Goal: Information Seeking & Learning: Learn about a topic

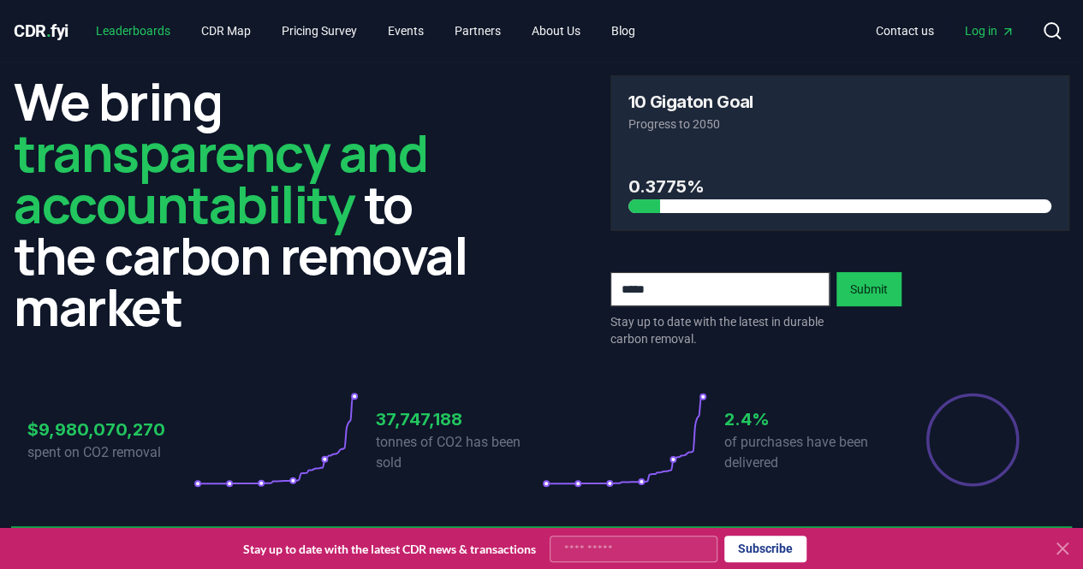
click at [151, 26] on link "Leaderboards" at bounding box center [133, 30] width 102 height 31
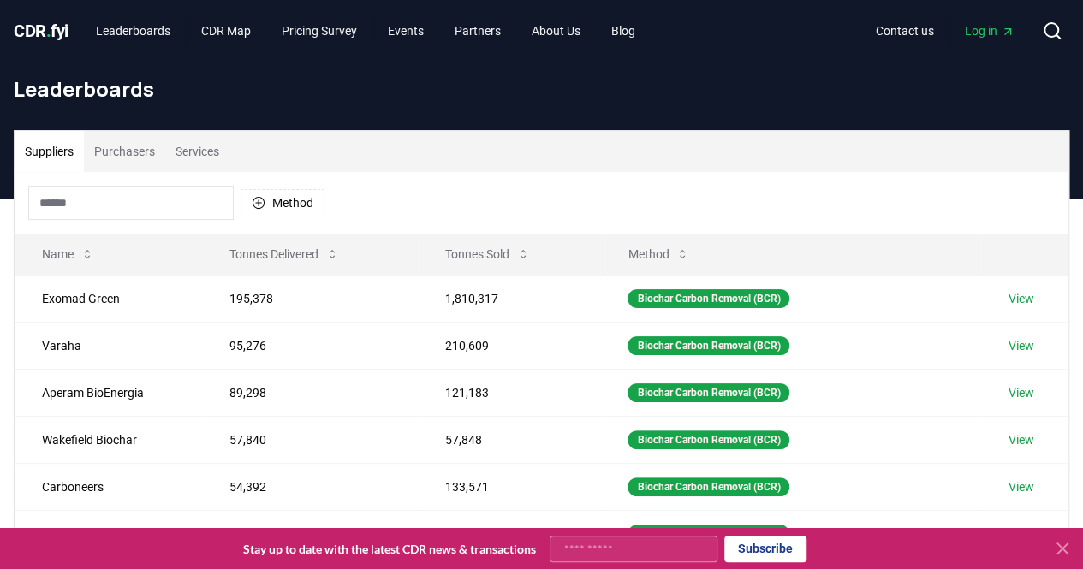
click at [1057, 547] on icon at bounding box center [1062, 549] width 21 height 21
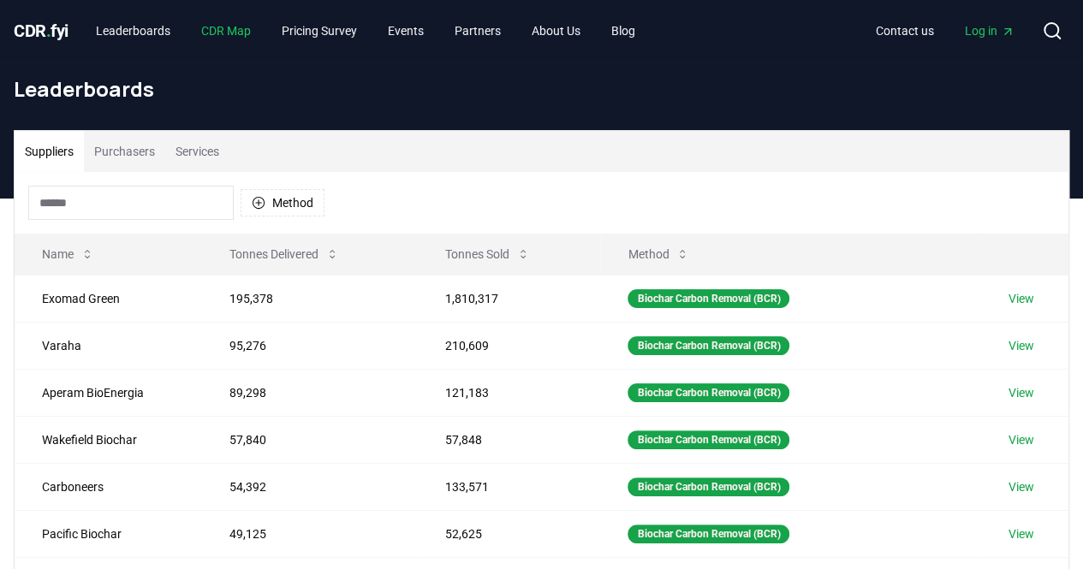
click at [243, 33] on link "CDR Map" at bounding box center [226, 30] width 77 height 31
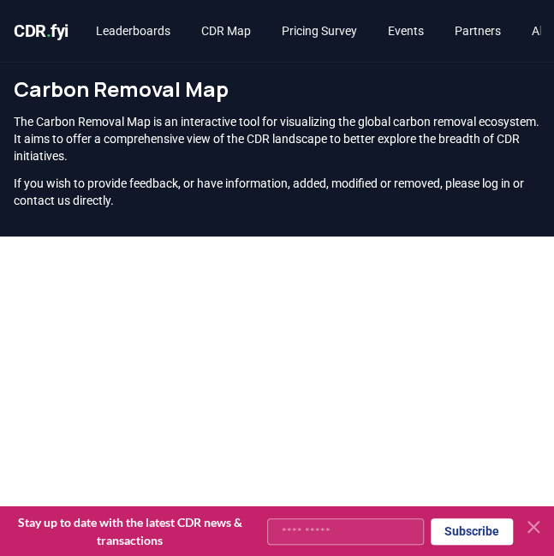
click at [41, 30] on span "CDR . fyi" at bounding box center [41, 31] width 55 height 21
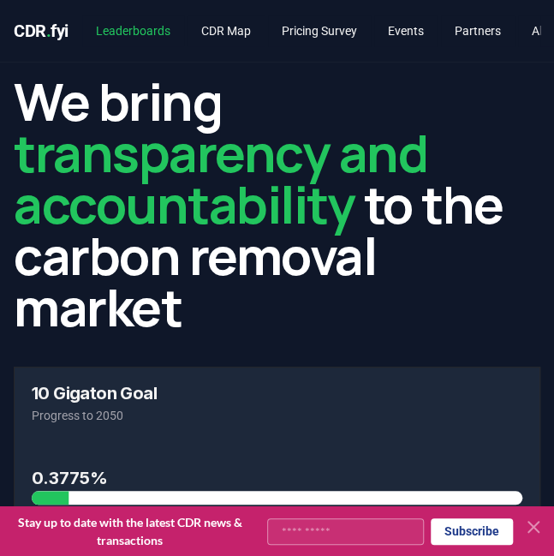
click at [154, 26] on link "Leaderboards" at bounding box center [133, 30] width 102 height 31
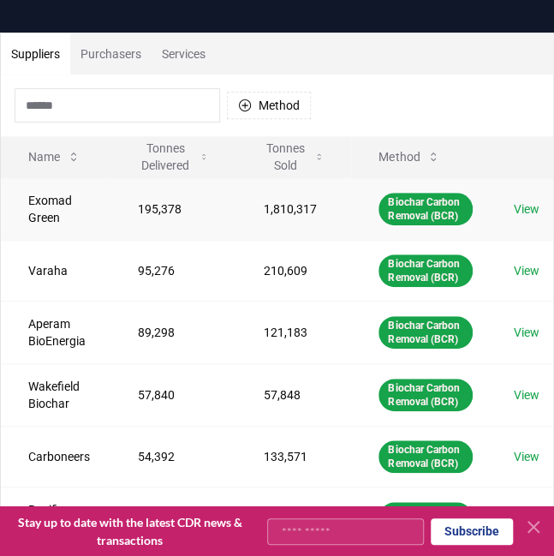
scroll to position [98, 0]
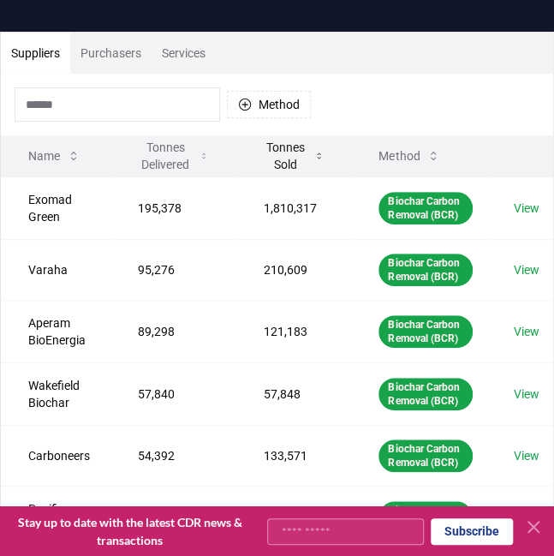
click at [304, 165] on button "Tonnes Sold" at bounding box center [293, 156] width 88 height 34
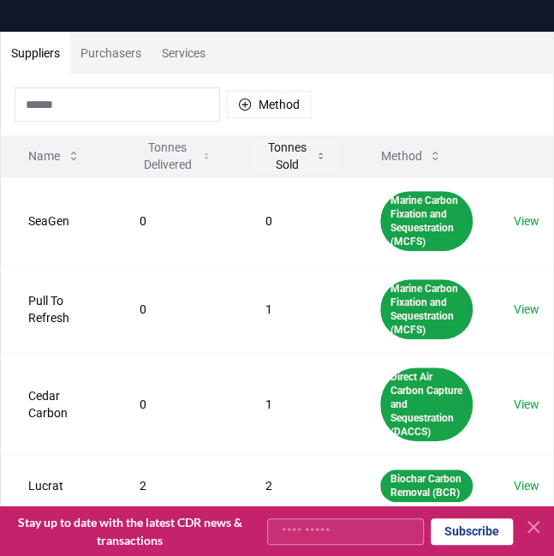
click at [304, 165] on button "Tonnes Sold" at bounding box center [296, 156] width 88 height 34
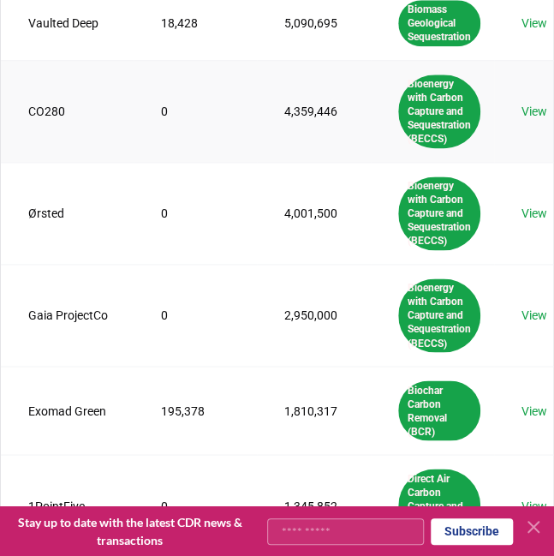
scroll to position [497, 0]
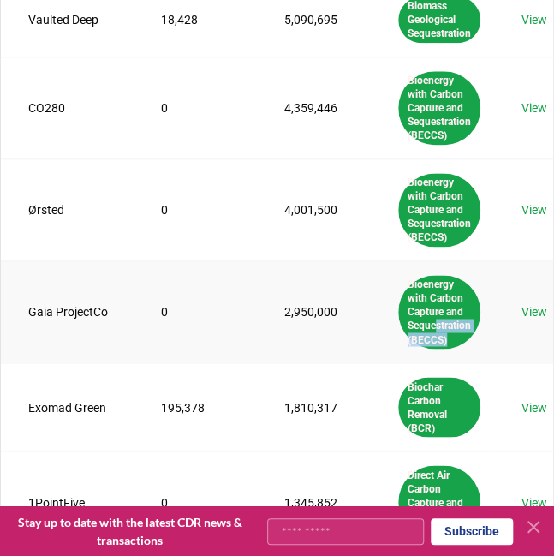
drag, startPoint x: 516, startPoint y: 315, endPoint x: 475, endPoint y: 353, distance: 55.1
click at [475, 353] on td "Bioenergy with Carbon Capture and Sequestration (BECCS)" at bounding box center [432, 311] width 123 height 102
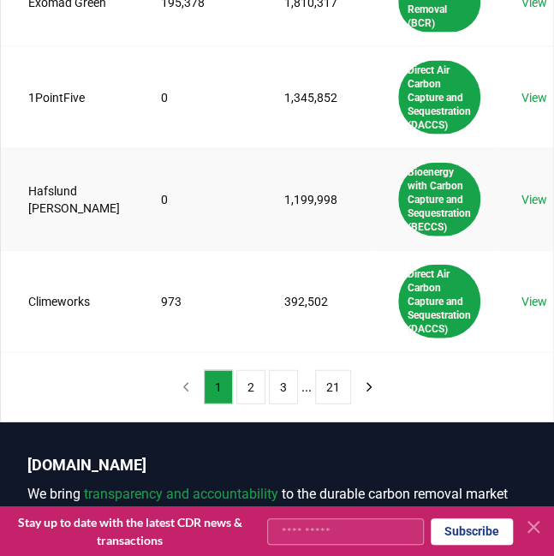
scroll to position [902, 0]
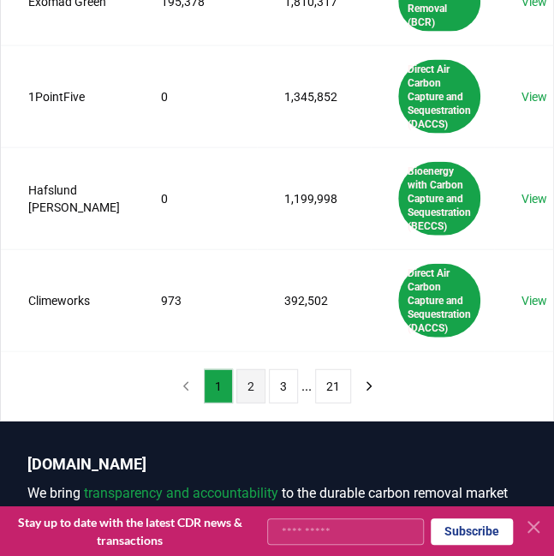
click at [248, 370] on button "2" at bounding box center [250, 386] width 29 height 34
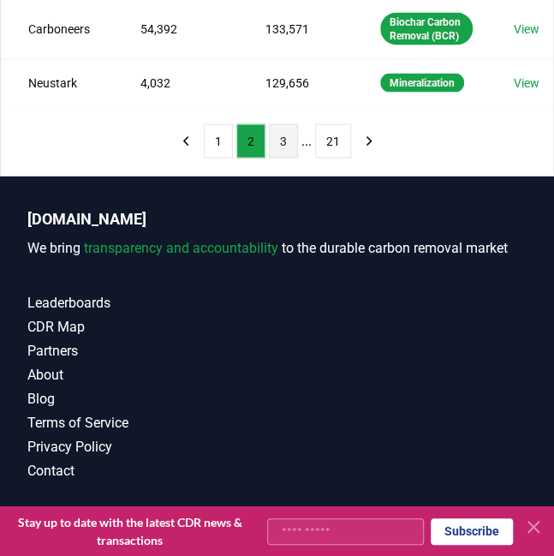
click at [282, 158] on button "3" at bounding box center [283, 141] width 29 height 34
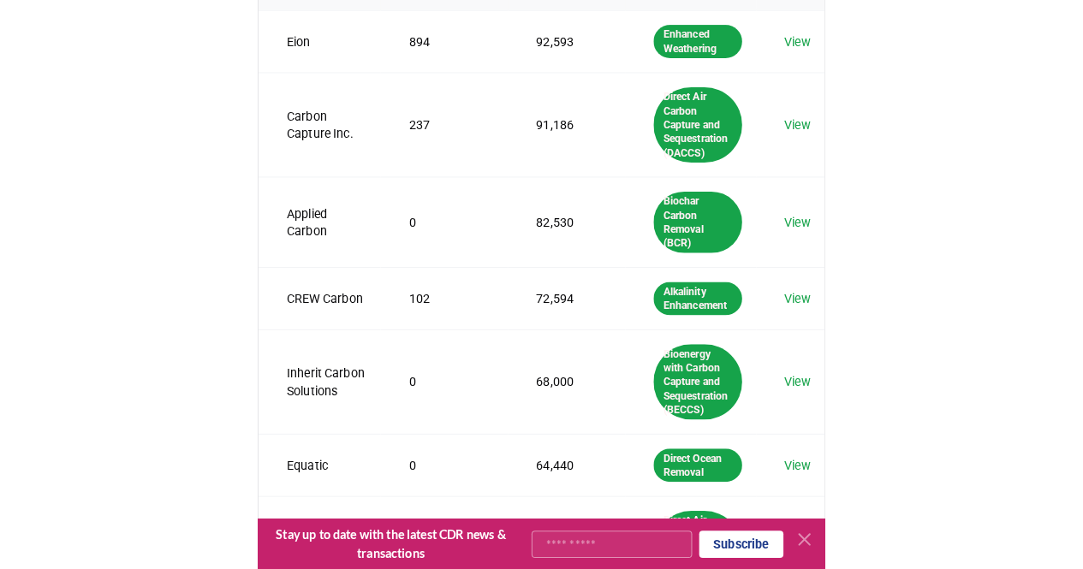
scroll to position [555, 0]
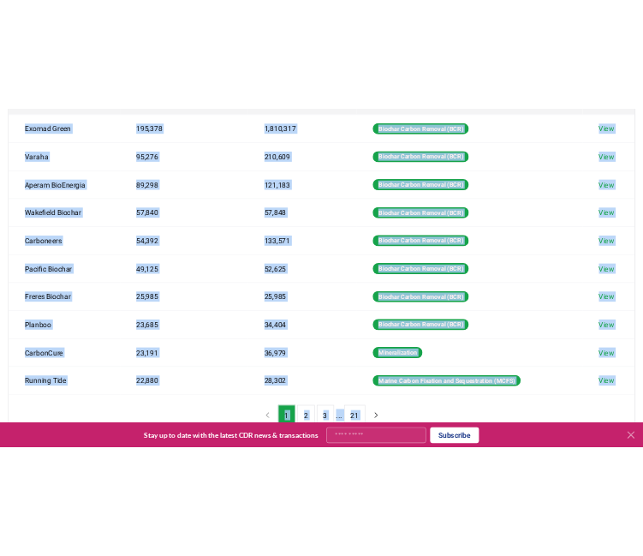
scroll to position [555, 0]
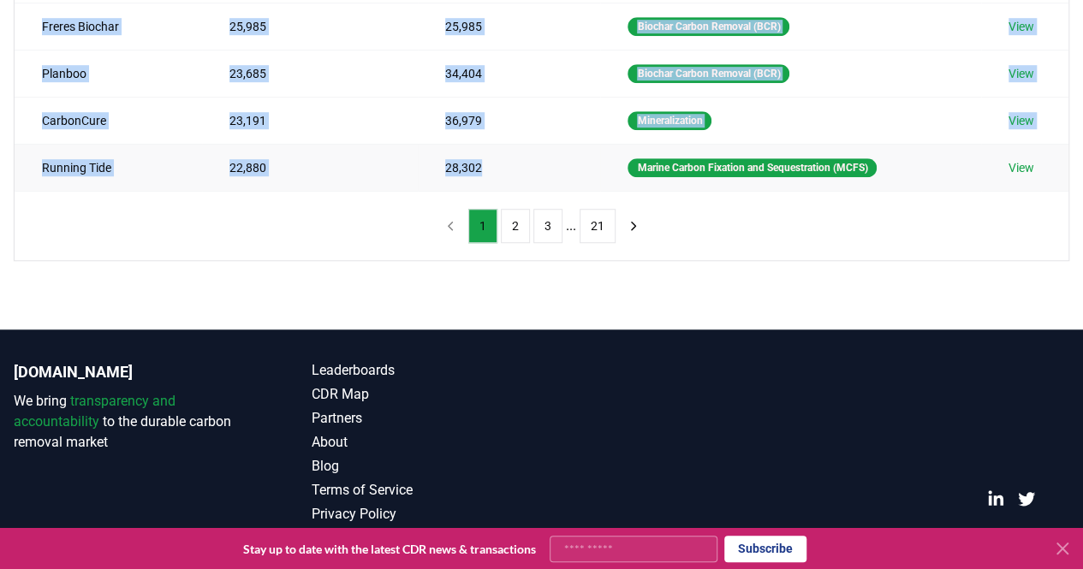
drag, startPoint x: 39, startPoint y: 295, endPoint x: 533, endPoint y: 152, distance: 514.4
copy tbody "Exomad Green 195,378 1,810,317 Biochar Carbon Removal (BCR) View Varaha 95,276 …"
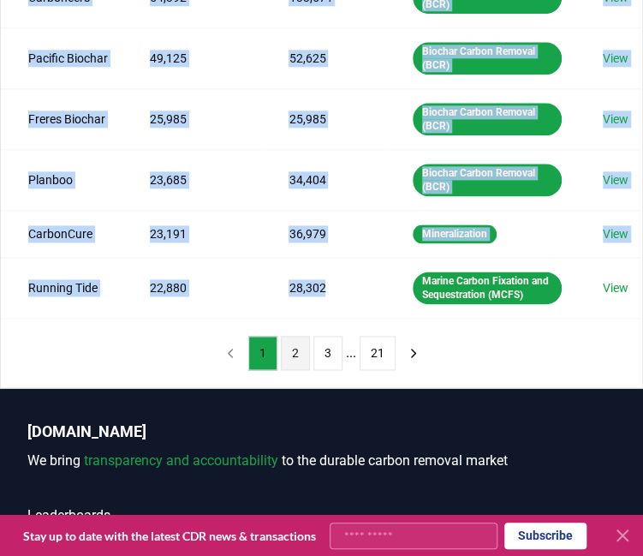
click at [294, 361] on button "2" at bounding box center [295, 353] width 29 height 34
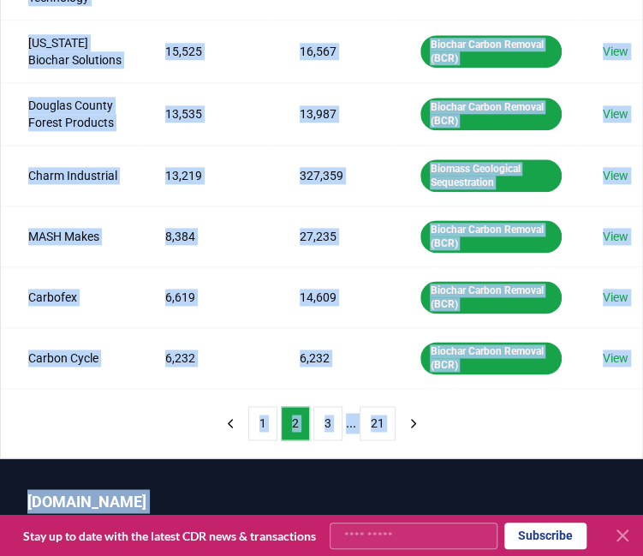
scroll to position [545, 0]
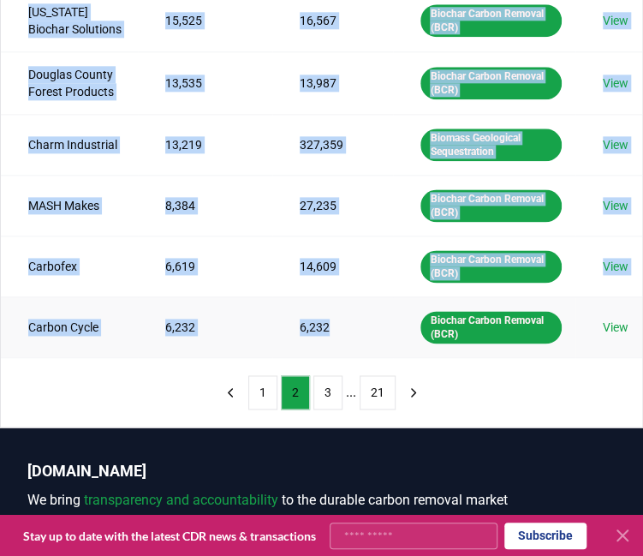
drag, startPoint x: 27, startPoint y: 167, endPoint x: 336, endPoint y: 314, distance: 341.7
click at [336, 314] on tbody "Biochar Life 21,091 21,897 Biochar Carbon Removal (BCR) View Gevo, Inc. 18,500 …" at bounding box center [321, 43] width 641 height 627
copy tbody "Biochar Life 21,091 21,897 Biochar Carbon Removal (BCR) View Gevo, Inc. 18,500 …"
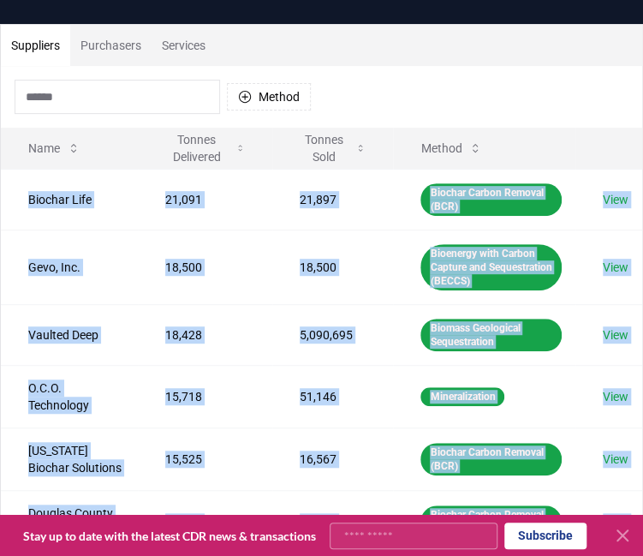
scroll to position [75, 0]
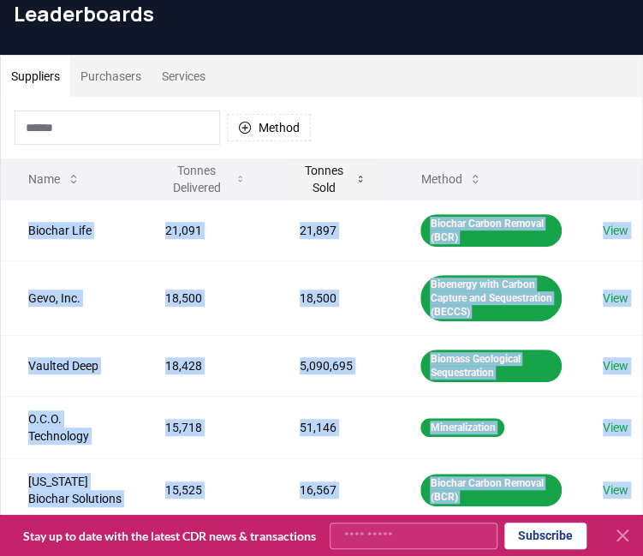
click at [325, 170] on button "Tonnes Sold" at bounding box center [332, 179] width 93 height 34
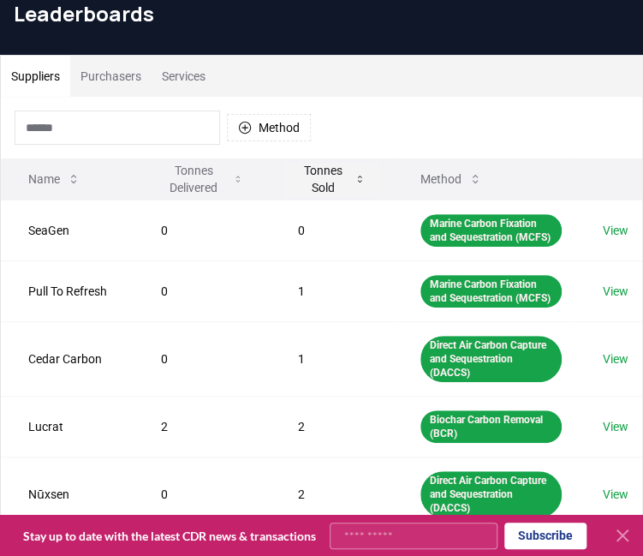
click at [325, 170] on button "Tonnes Sold" at bounding box center [331, 179] width 95 height 34
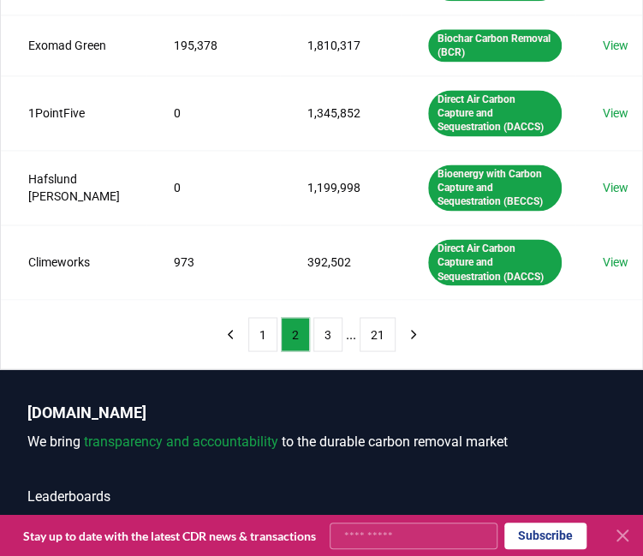
scroll to position [694, 0]
click at [251, 330] on button "1" at bounding box center [262, 334] width 29 height 34
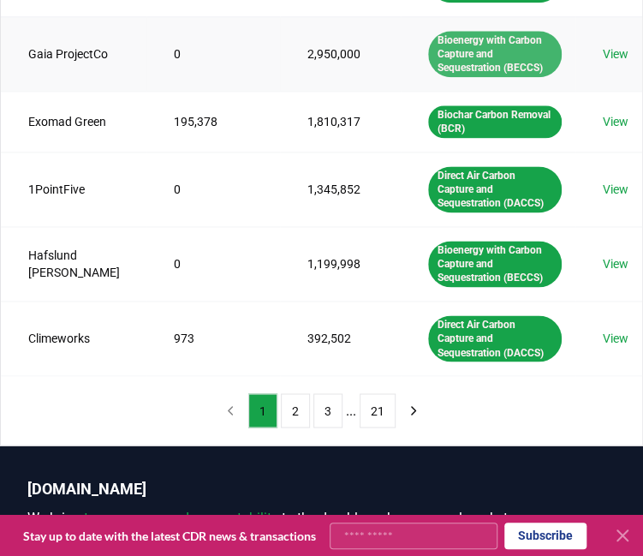
scroll to position [509, 0]
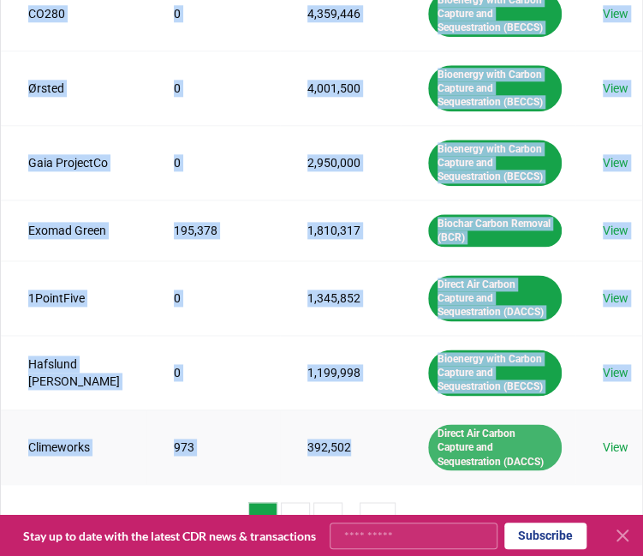
drag, startPoint x: 27, startPoint y: 129, endPoint x: 413, endPoint y: 429, distance: 488.9
click at [413, 429] on tbody "AtmosClear 0 6,750,000 Bioenergy with Carbon Capture and Sequestration (BECCS) …" at bounding box center [321, 125] width 641 height 718
copy tbody "AtmosClear 0 6,750,000 Bioenergy with Carbon Capture and Sequestration (BECCS) …"
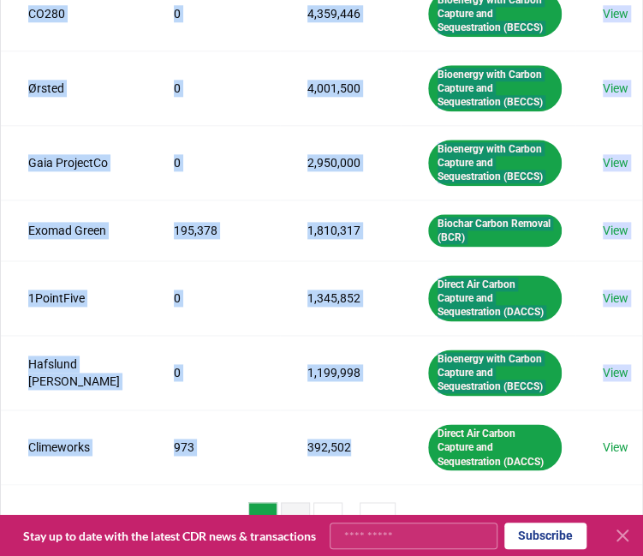
click at [295, 504] on button "2" at bounding box center [295, 519] width 29 height 34
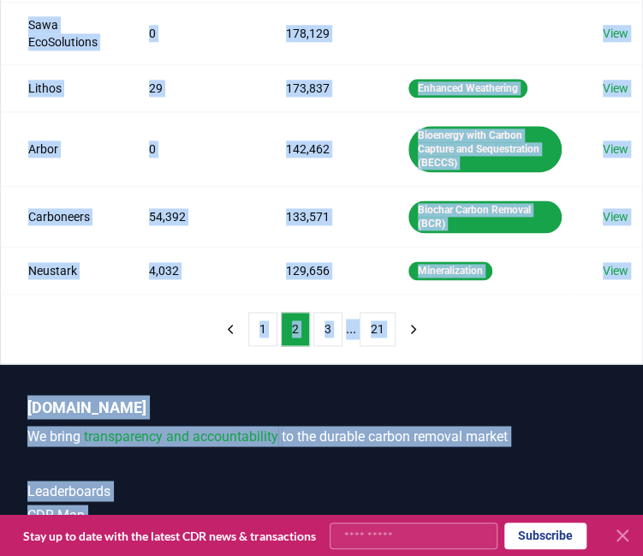
scroll to position [622, 0]
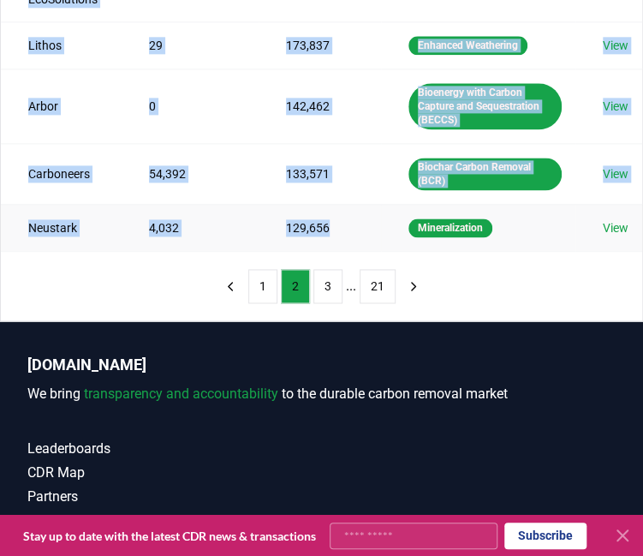
drag, startPoint x: 27, startPoint y: 239, endPoint x: 341, endPoint y: 234, distance: 313.5
copy tbody "Heirloom 0 343,005 Direct Air Carbon Capture and Sequestration (DACCS) View Cha…"
click at [325, 294] on button "3" at bounding box center [327, 286] width 29 height 34
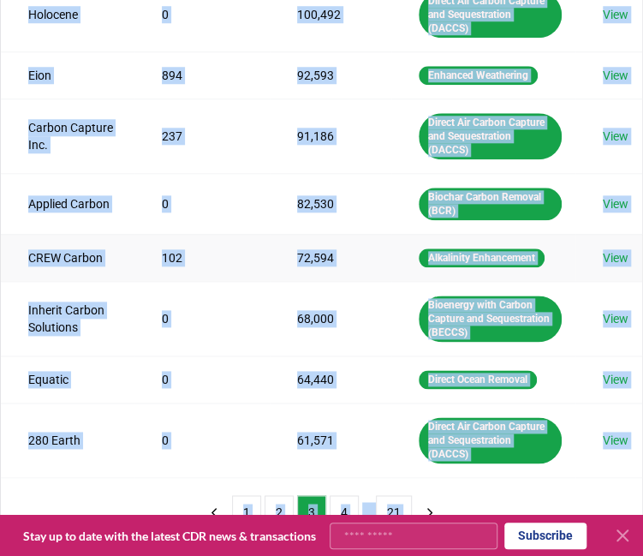
scroll to position [516, 0]
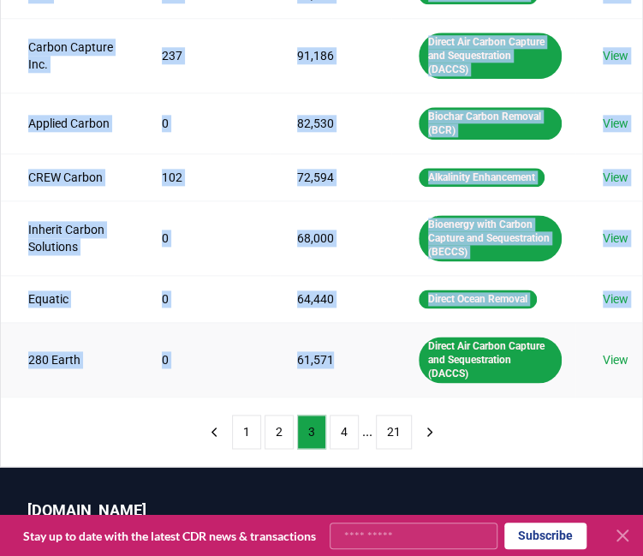
drag, startPoint x: 27, startPoint y: 293, endPoint x: 365, endPoint y: 347, distance: 342.5
click at [365, 347] on tbody "Aperam BioEnergia 89,298 121,183 Biochar Carbon Removal (BCR) View Öresundskraf…" at bounding box center [321, 77] width 641 height 637
copy tbody "Aperam BioEnergia 89,298 121,183 Biochar Carbon Removal (BCR) View Öresundskraf…"
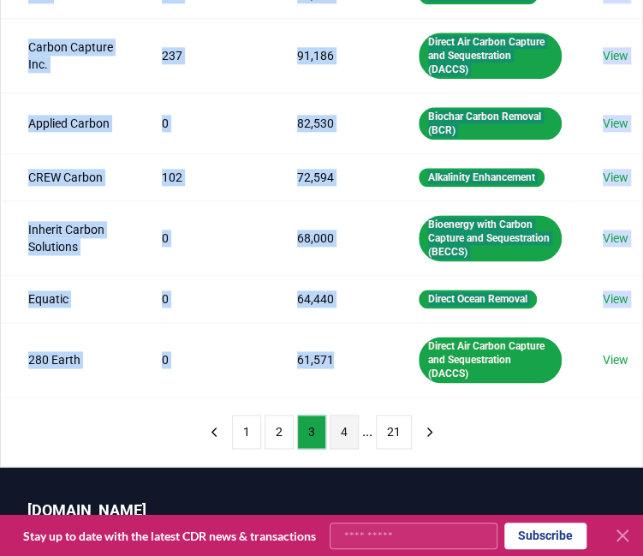
click at [344, 426] on button "4" at bounding box center [344, 431] width 29 height 34
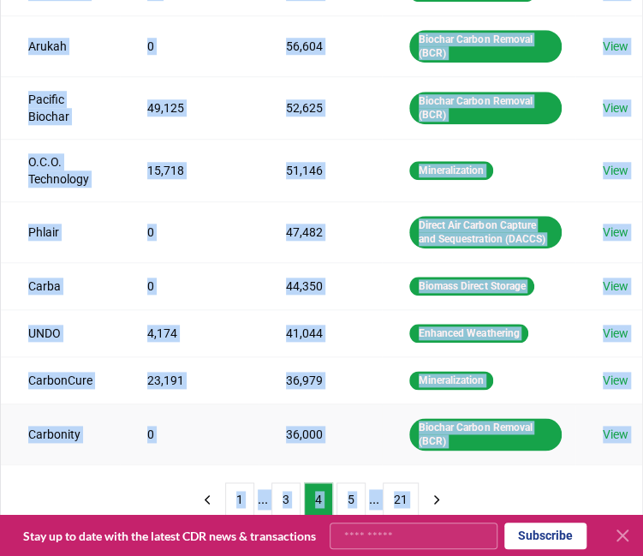
scroll to position [529, 0]
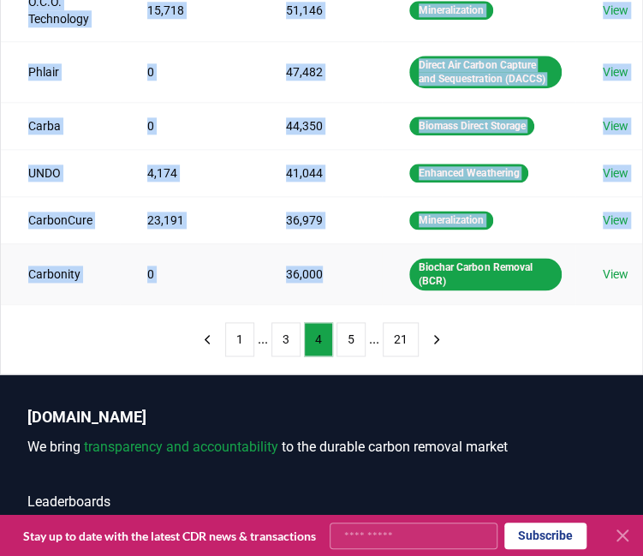
drag, startPoint x: 27, startPoint y: 86, endPoint x: 332, endPoint y: 272, distance: 357.0
click at [332, 272] on tbody "Wakefield Biochar 57,840 57,848 Biochar Carbon Removal (BCR) View CarbonRun 21 …" at bounding box center [321, 25] width 641 height 558
copy tbody "Wakefield Biochar 57,840 57,848 Biochar Carbon Removal (BCR) View CarbonRun 21 …"
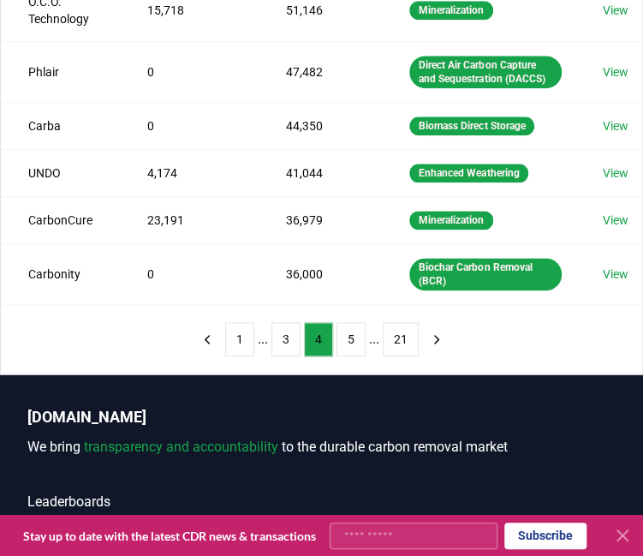
click at [334, 335] on ul "1 ... 3 4 5 ... 21" at bounding box center [322, 339] width 194 height 34
click at [348, 341] on button "5" at bounding box center [351, 339] width 29 height 34
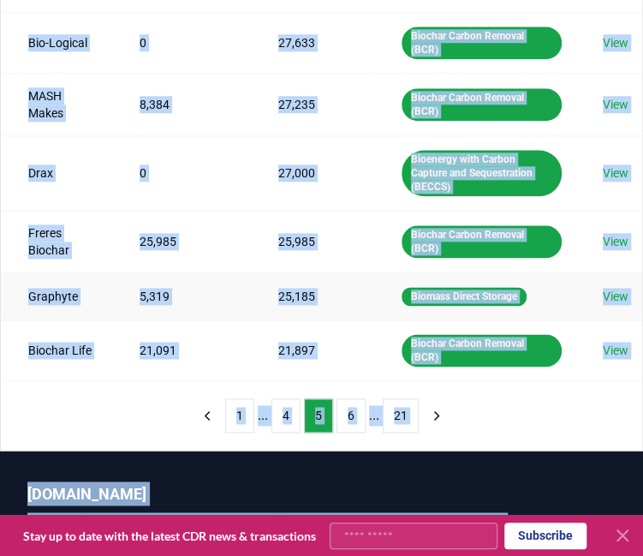
scroll to position [491, 0]
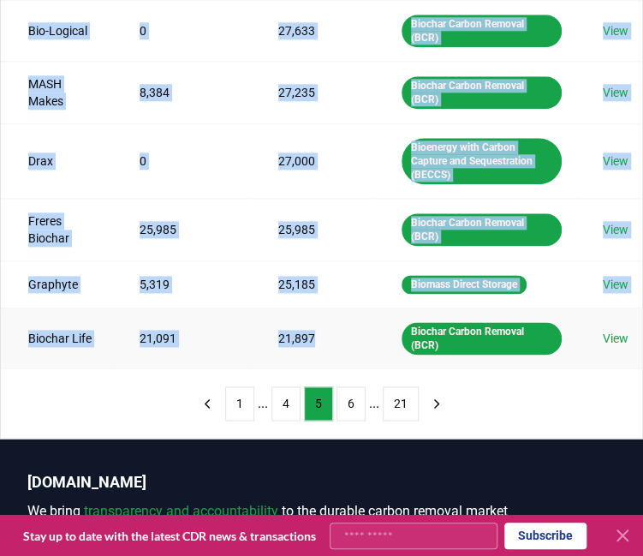
drag, startPoint x: 27, startPoint y: 145, endPoint x: 332, endPoint y: 353, distance: 369.1
click at [332, 353] on tbody "Planboo 23,685 34,404 Biochar Carbon Removal (BCR) View Captura 0 30,552 Direct…" at bounding box center [321, 76] width 641 height 584
copy tbody "Planboo 23,685 34,404 Biochar Carbon Removal (BCR) View Captura 0 30,552 Direct…"
click at [350, 396] on button "6" at bounding box center [351, 403] width 29 height 34
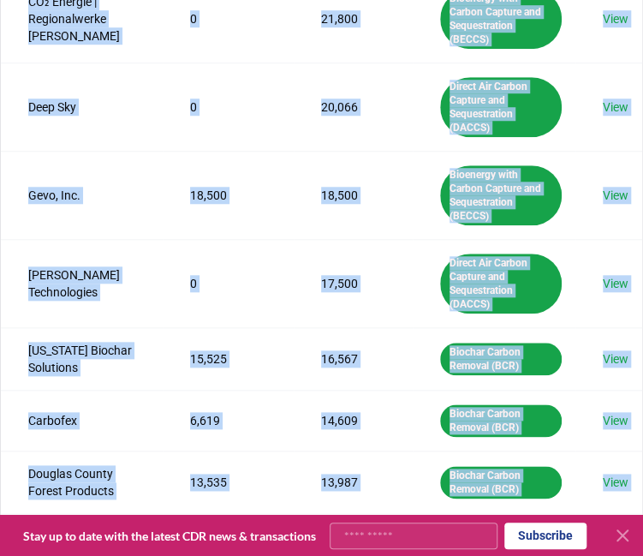
scroll to position [622, 0]
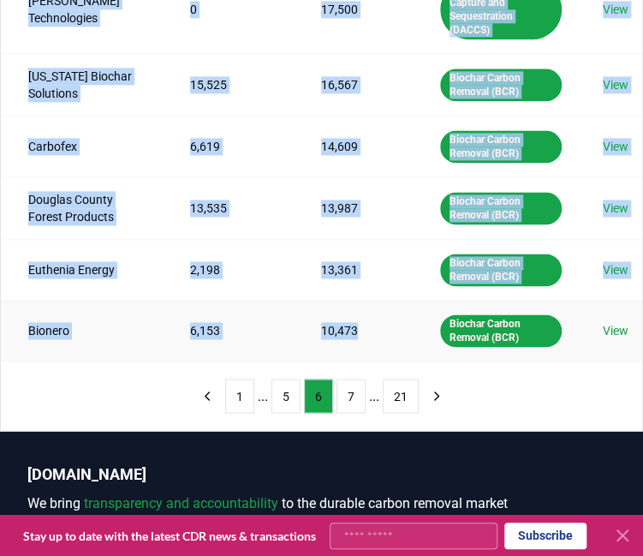
drag, startPoint x: 27, startPoint y: 146, endPoint x: 370, endPoint y: 294, distance: 373.2
click at [370, 294] on tbody "Alt Carbon 0 21,891 Enhanced Weathering View CO₂ Energie | Regionalwerke AG Bad…" at bounding box center [321, 6] width 641 height 707
copy tbody "Alt Carbon 0 21,891 Enhanced Weathering View CO₂ Energie | Regionalwerke AG Bad…"
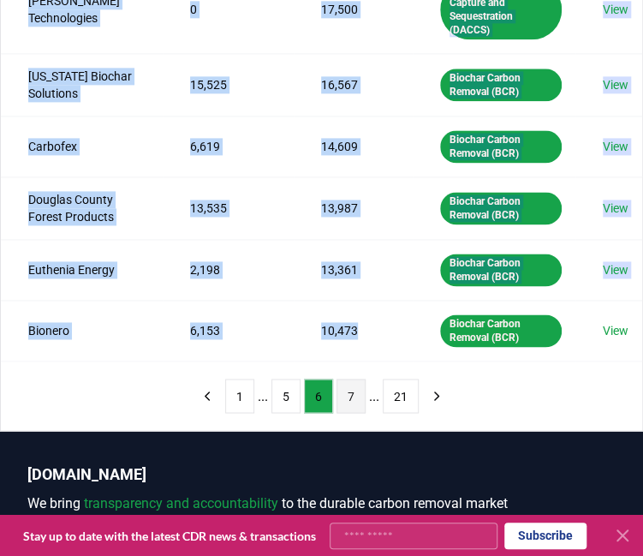
click at [345, 378] on button "7" at bounding box center [351, 395] width 29 height 34
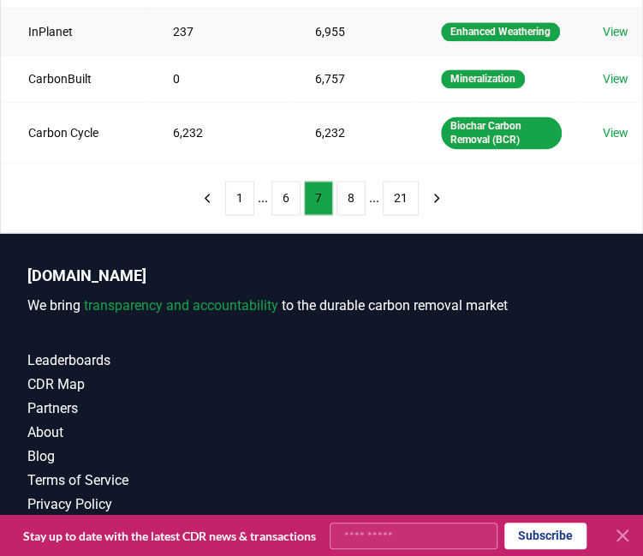
scroll to position [597, 0]
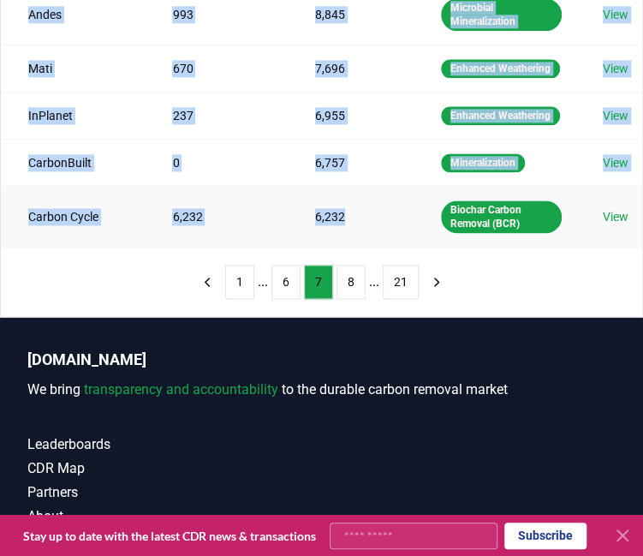
drag, startPoint x: 29, startPoint y: 282, endPoint x: 385, endPoint y: 242, distance: 358.4
copy tbody "Novocarbo 6,180 10,455 Biochar Carbon Removal (BCR) View Carbon Sequestration I…"
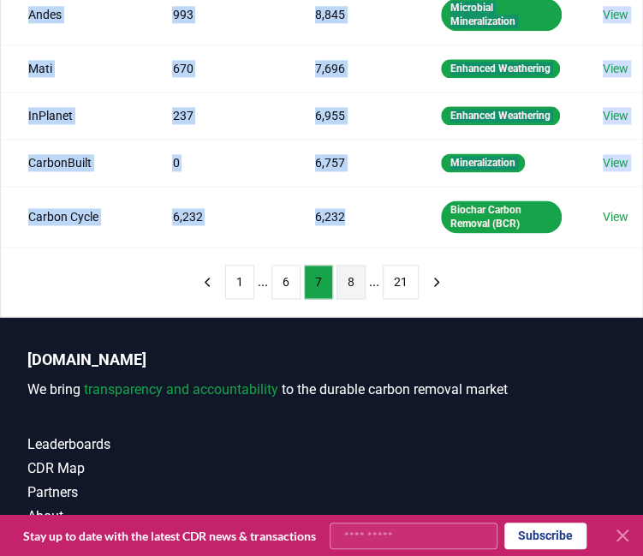
click at [351, 297] on button "8" at bounding box center [351, 282] width 29 height 34
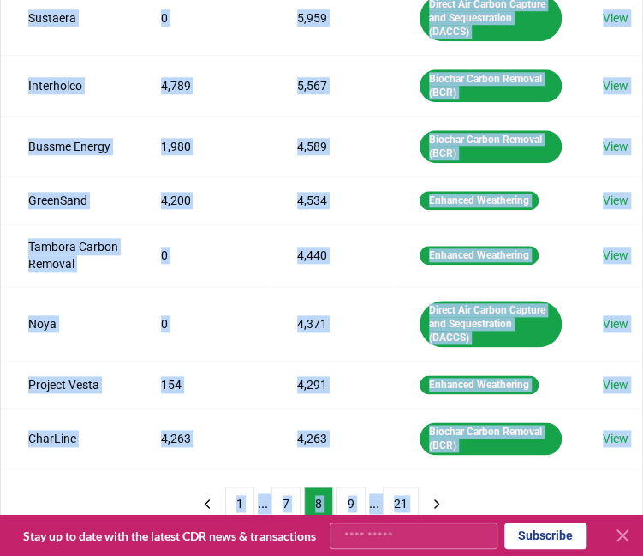
scroll to position [764, 0]
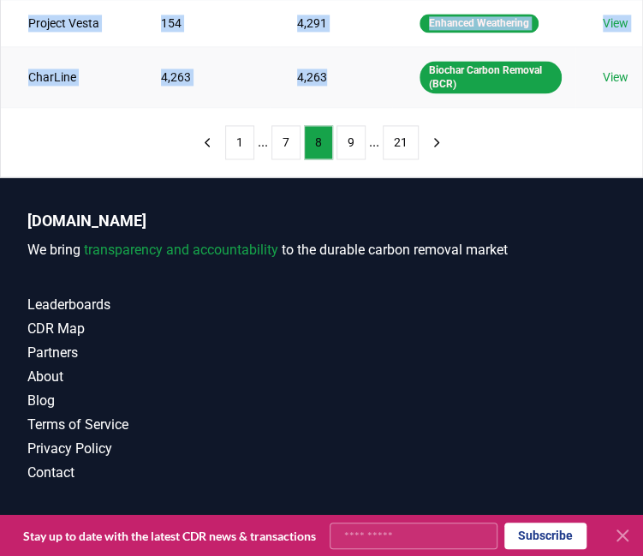
drag, startPoint x: 30, startPoint y: 198, endPoint x: 331, endPoint y: 80, distance: 323.8
copy tbody "44.01 0 6,023 Mineralization View agriCARBON 0 6,001 Biochar Carbon Removal (BC…"
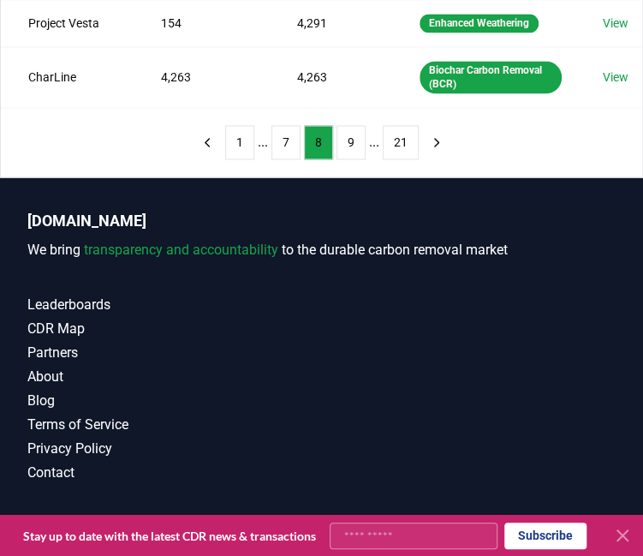
click at [371, 152] on li "..." at bounding box center [374, 142] width 10 height 21
click at [358, 147] on button "9" at bounding box center [351, 142] width 29 height 34
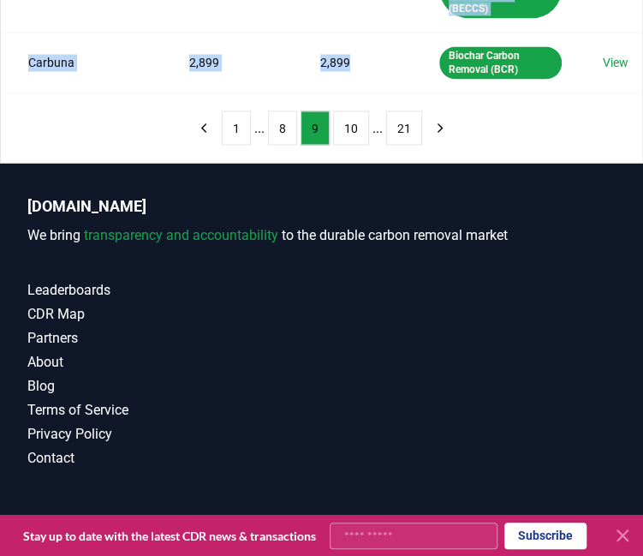
scroll to position [678, 0]
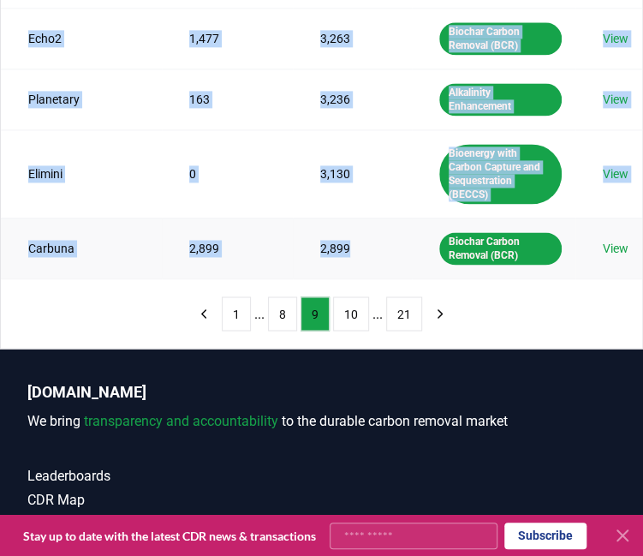
drag, startPoint x: 29, startPoint y: 164, endPoint x: 338, endPoint y: 170, distance: 309.2
click at [343, 296] on button "10" at bounding box center [351, 313] width 36 height 34
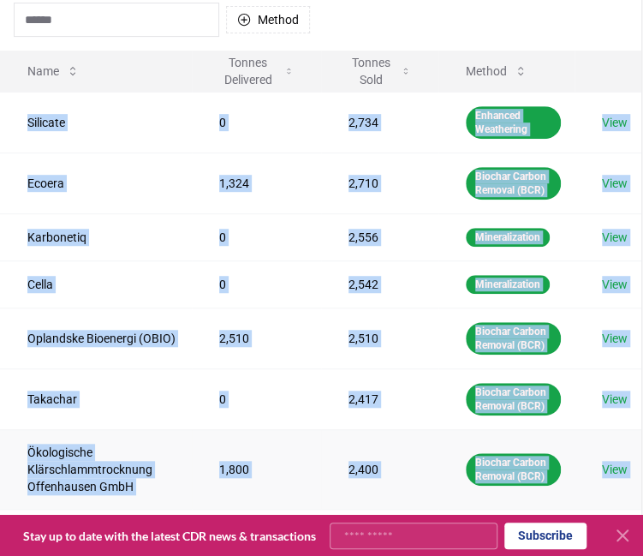
scroll to position [194, 1]
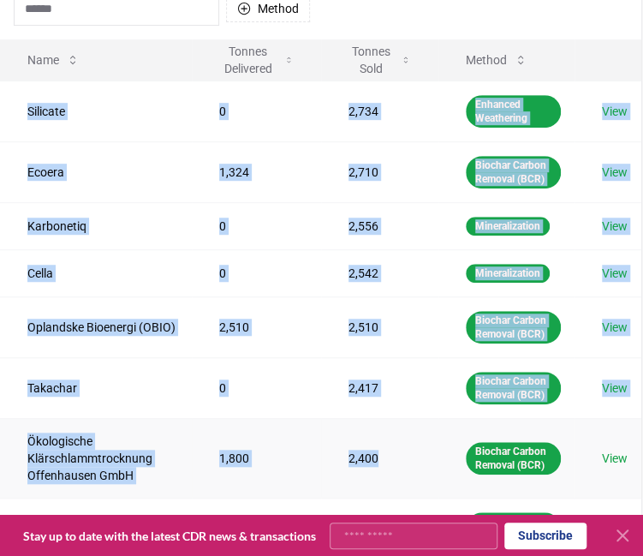
drag, startPoint x: 27, startPoint y: 289, endPoint x: 396, endPoint y: 427, distance: 394.3
click at [396, 427] on tbody "Silicate 0 2,734 Enhanced Weathering View Ecoera 1,324 2,710 Biochar Carbon Rem…" at bounding box center [320, 379] width 641 height 599
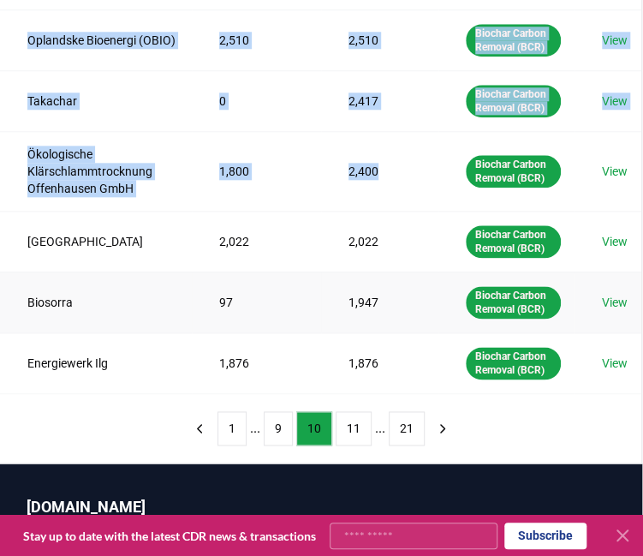
scroll to position [482, 1]
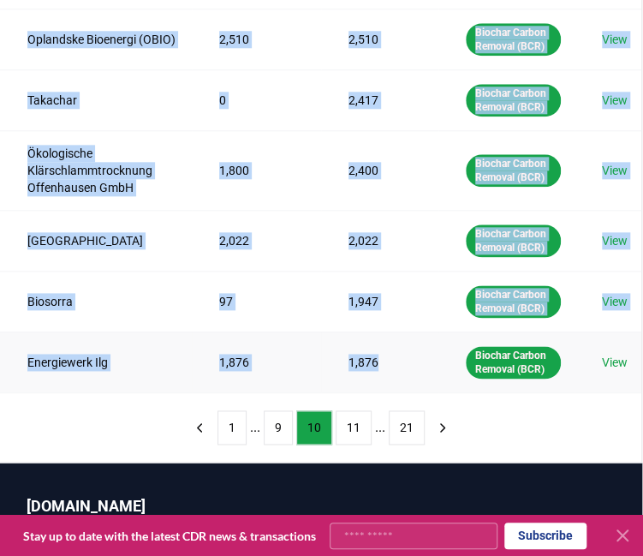
click at [376, 355] on td "1,876" at bounding box center [379, 361] width 117 height 61
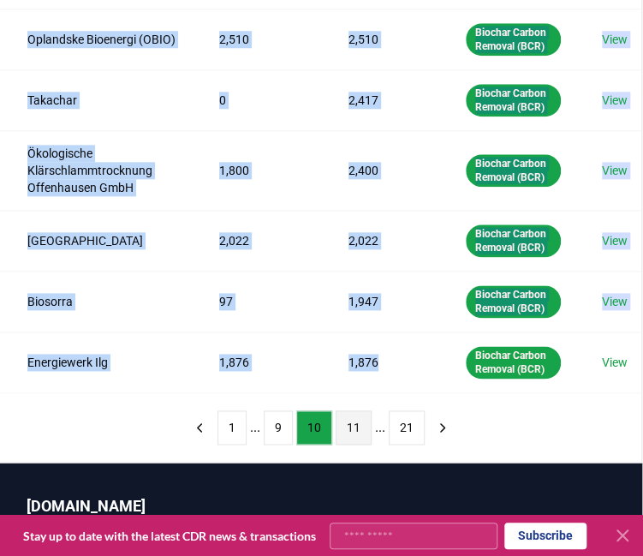
click at [357, 418] on button "11" at bounding box center [354, 427] width 36 height 34
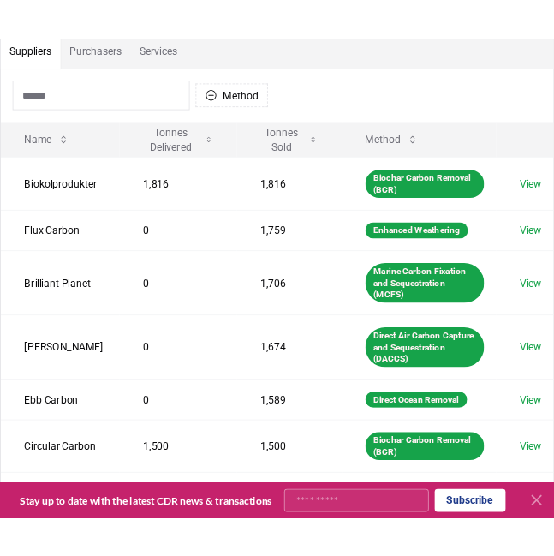
scroll to position [136, 0]
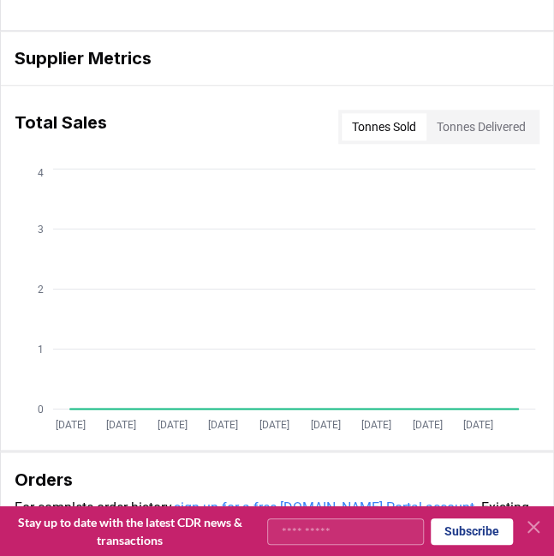
scroll to position [374, 0]
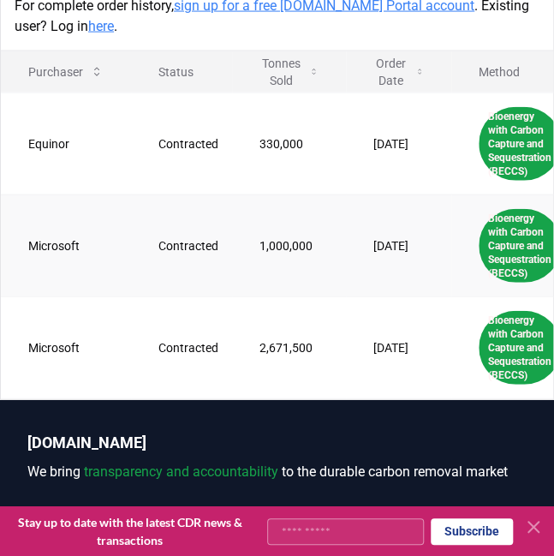
scroll to position [0, 29]
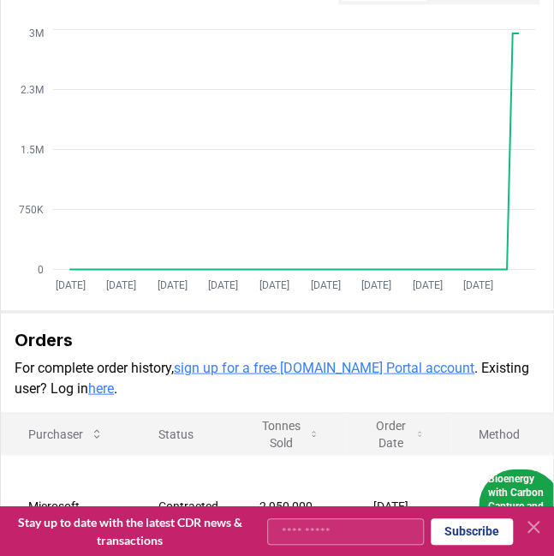
scroll to position [617, 0]
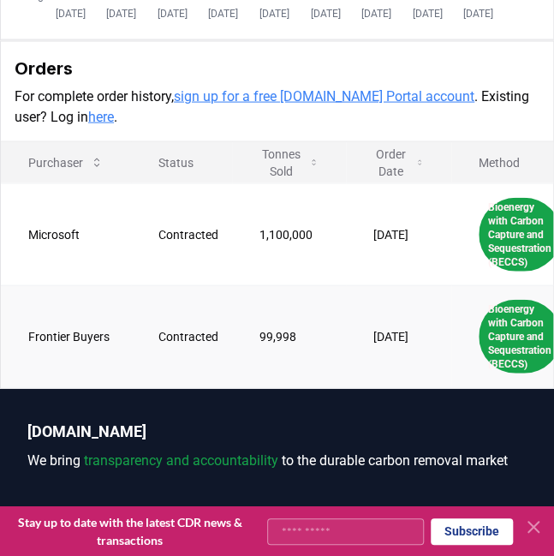
scroll to position [0, 29]
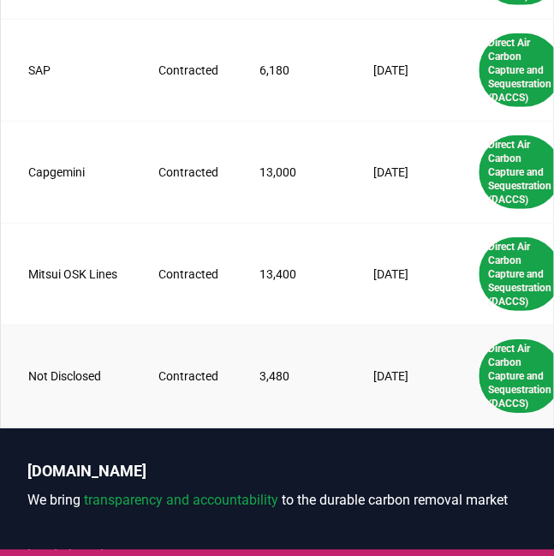
scroll to position [816, 0]
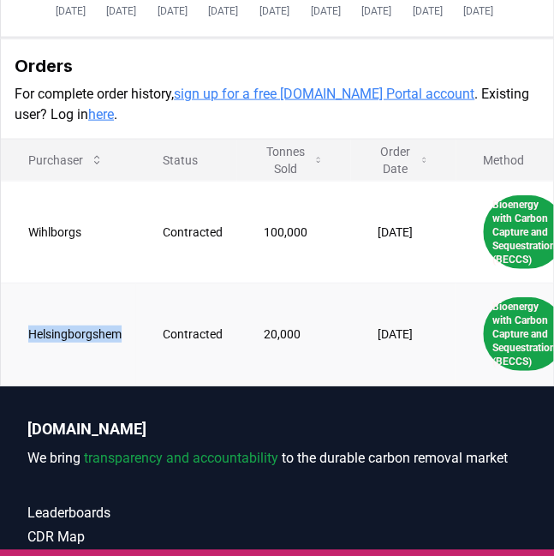
drag, startPoint x: 110, startPoint y: 333, endPoint x: 8, endPoint y: 330, distance: 102.8
click at [8, 330] on td "Helsingborgshem" at bounding box center [68, 334] width 134 height 102
copy td "Helsingborgshem"
drag, startPoint x: 81, startPoint y: 229, endPoint x: 22, endPoint y: 224, distance: 59.3
click at [22, 224] on td "Wihlborgs" at bounding box center [68, 232] width 134 height 102
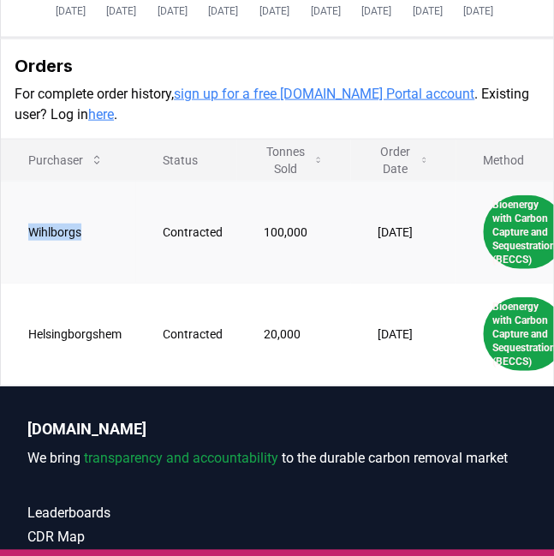
copy td "Wihlborgs"
drag, startPoint x: 119, startPoint y: 325, endPoint x: 27, endPoint y: 323, distance: 92.5
click at [27, 323] on td "Helsingborgshem" at bounding box center [68, 334] width 134 height 102
copy td "Helsingborgshem"
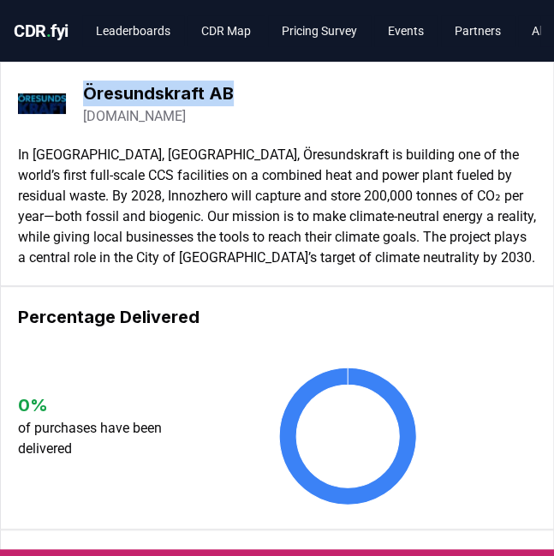
drag, startPoint x: 182, startPoint y: 92, endPoint x: 84, endPoint y: 93, distance: 98.5
click at [84, 93] on div "Öresundskraft AB oresundskraft.se" at bounding box center [277, 104] width 518 height 48
copy h3 "Öresundskraft AB"
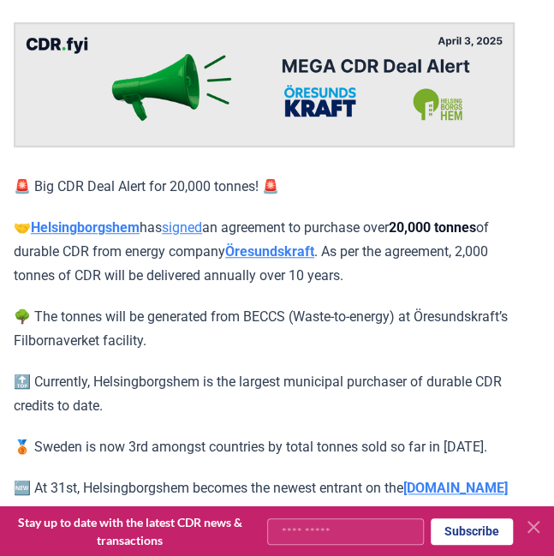
scroll to position [194, 0]
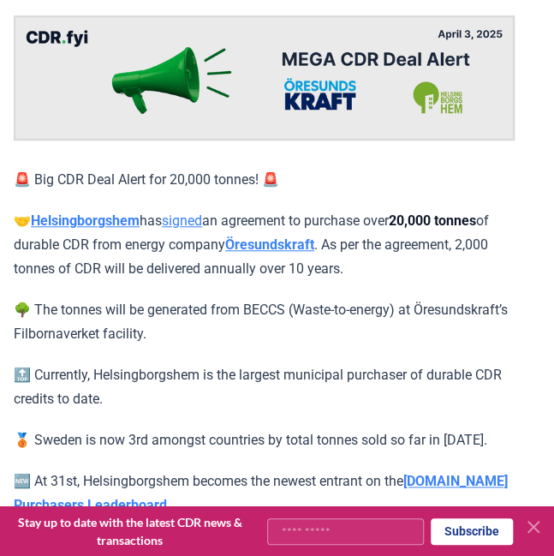
click at [94, 224] on strong "Helsingborgshem" at bounding box center [85, 220] width 109 height 16
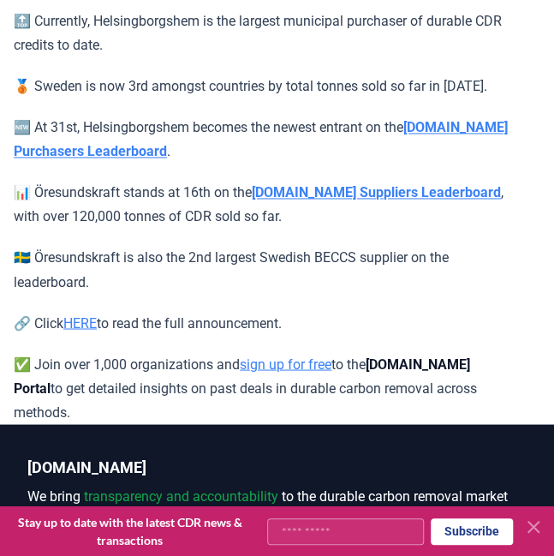
scroll to position [550, 0]
